Goal: Task Accomplishment & Management: Manage account settings

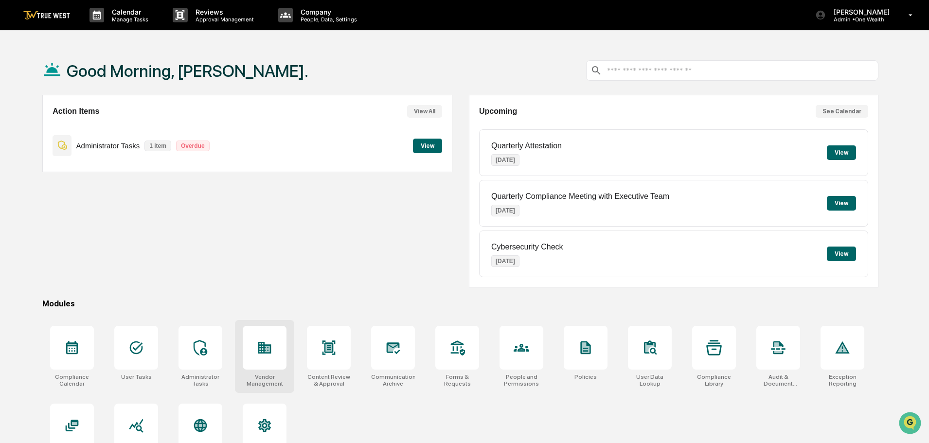
click at [267, 354] on icon at bounding box center [264, 348] width 13 height 12
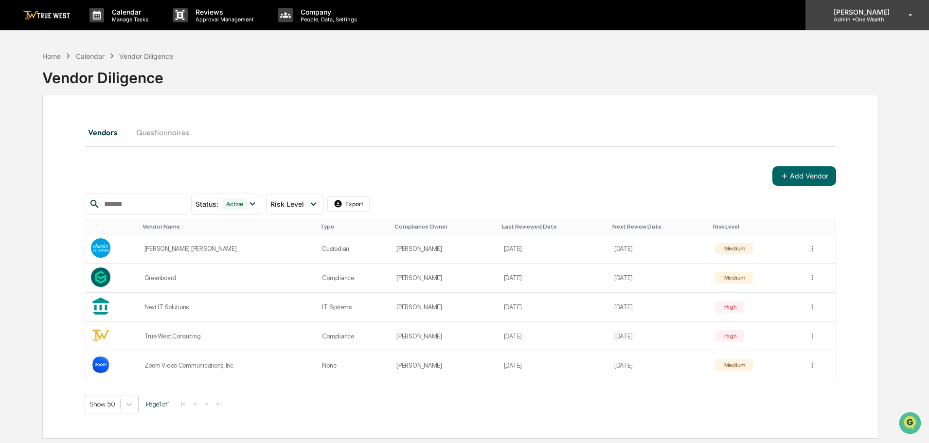
click at [863, 20] on p "Admin • One Wealth" at bounding box center [860, 19] width 69 height 7
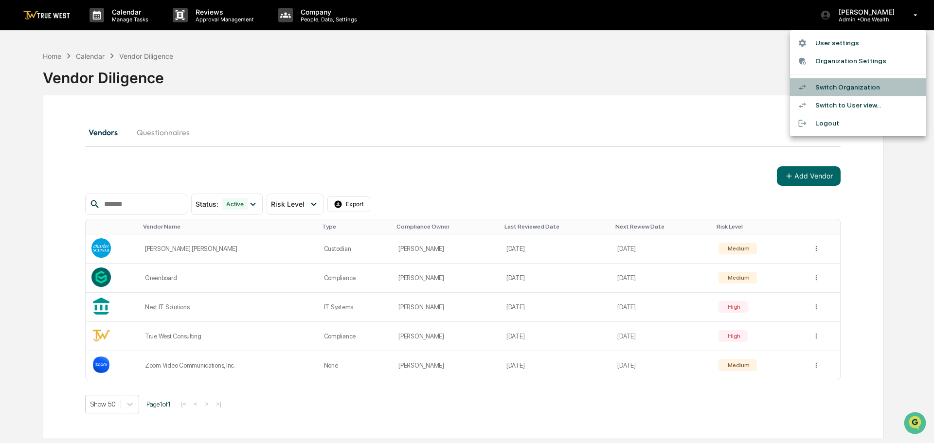
click at [850, 86] on li "Switch Organization" at bounding box center [858, 87] width 136 height 18
